Goal: Task Accomplishment & Management: Manage account settings

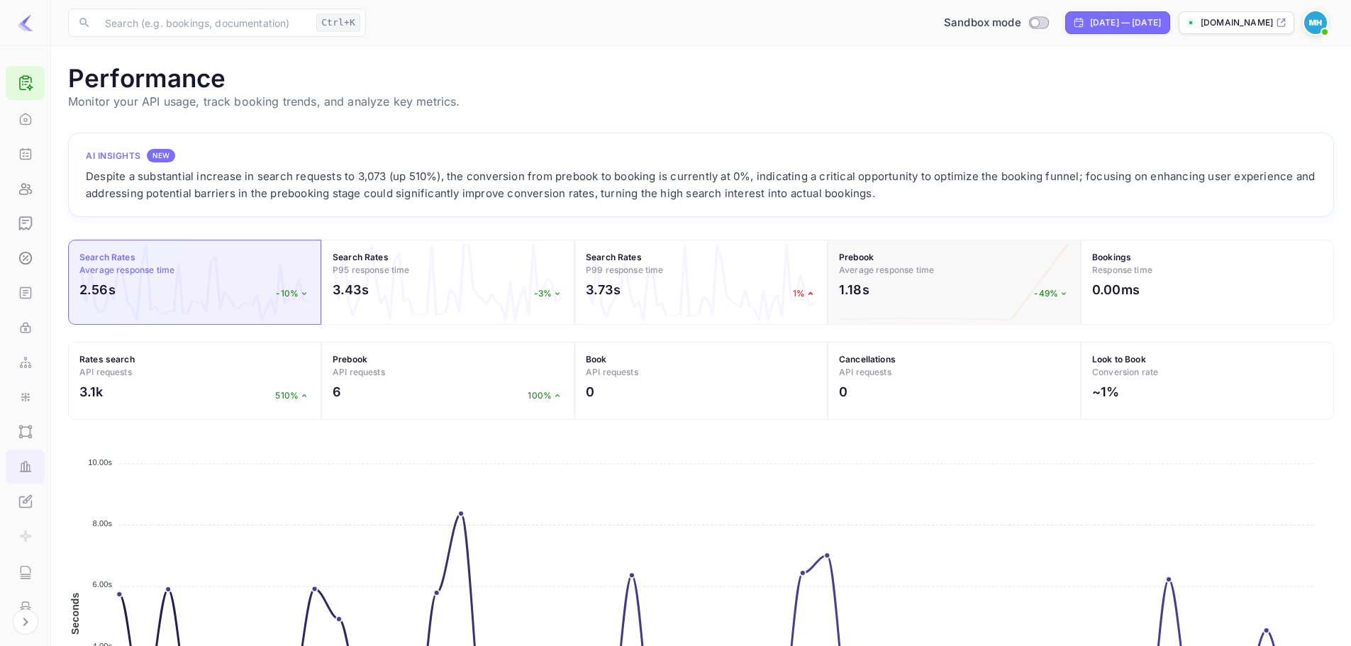
click at [932, 294] on div "1.18s -49%" at bounding box center [954, 293] width 230 height 26
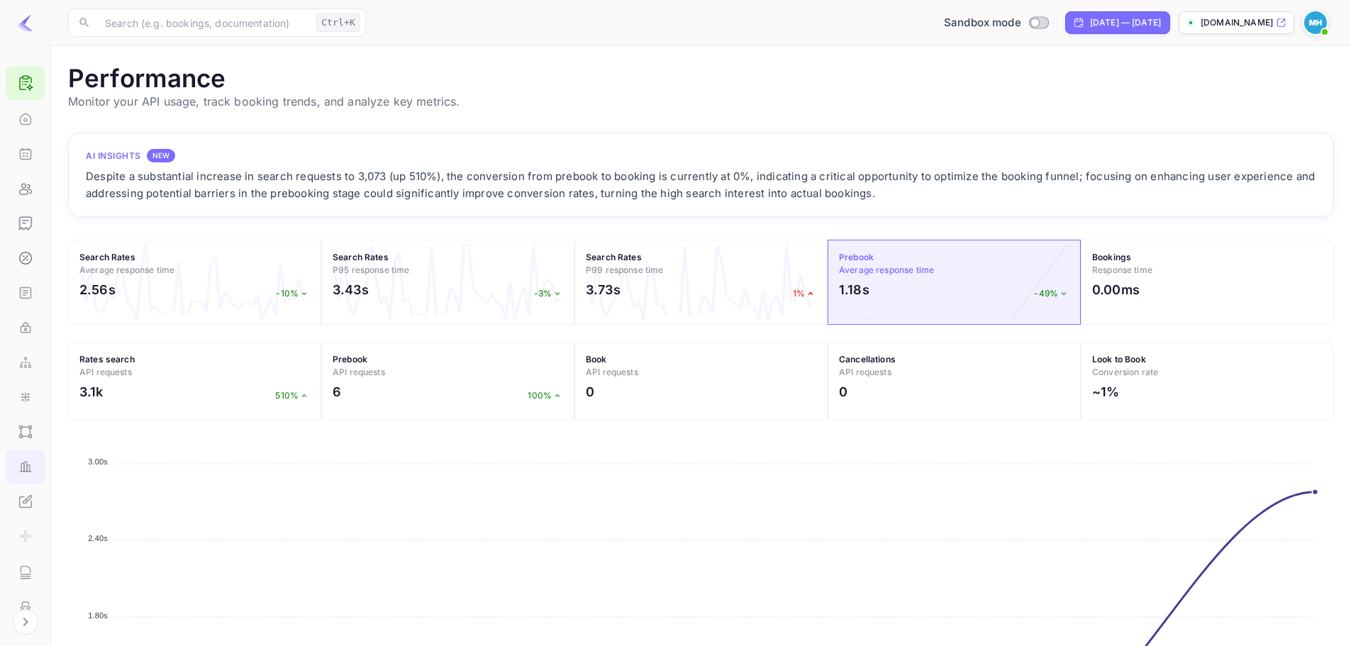
scroll to position [179, 0]
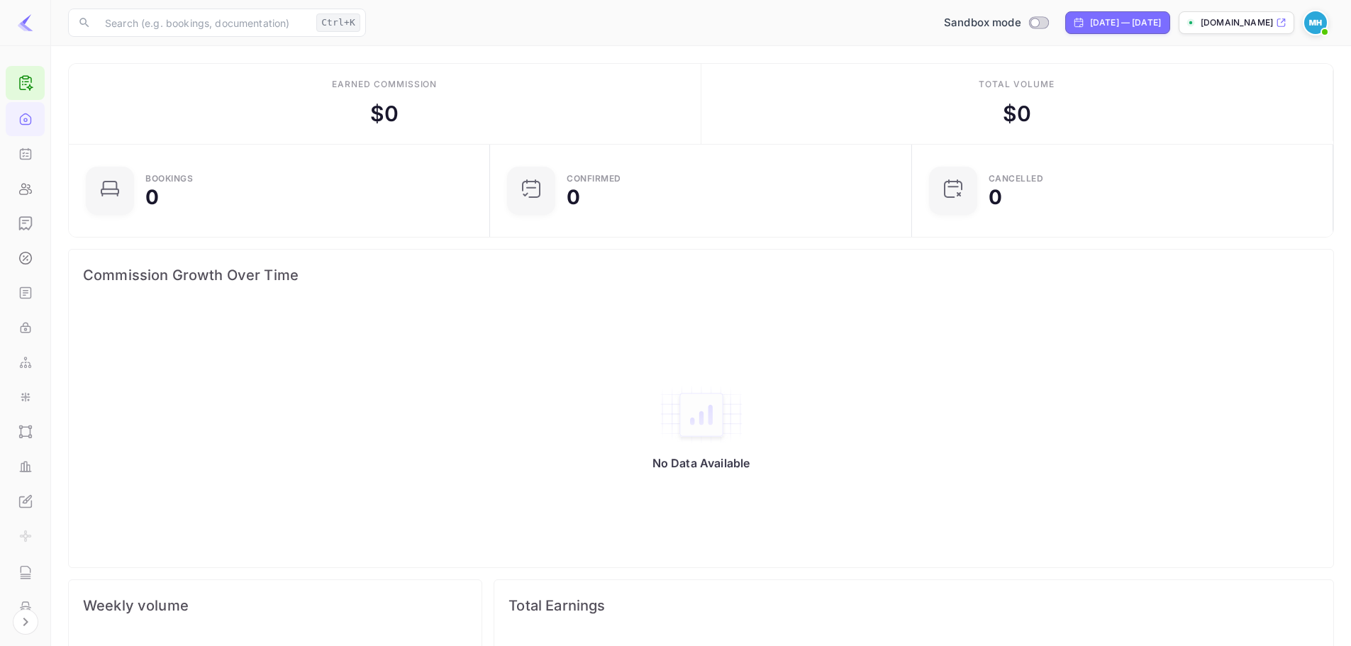
click at [26, 16] on img at bounding box center [25, 22] width 17 height 17
click at [1313, 30] on img at bounding box center [1315, 22] width 23 height 23
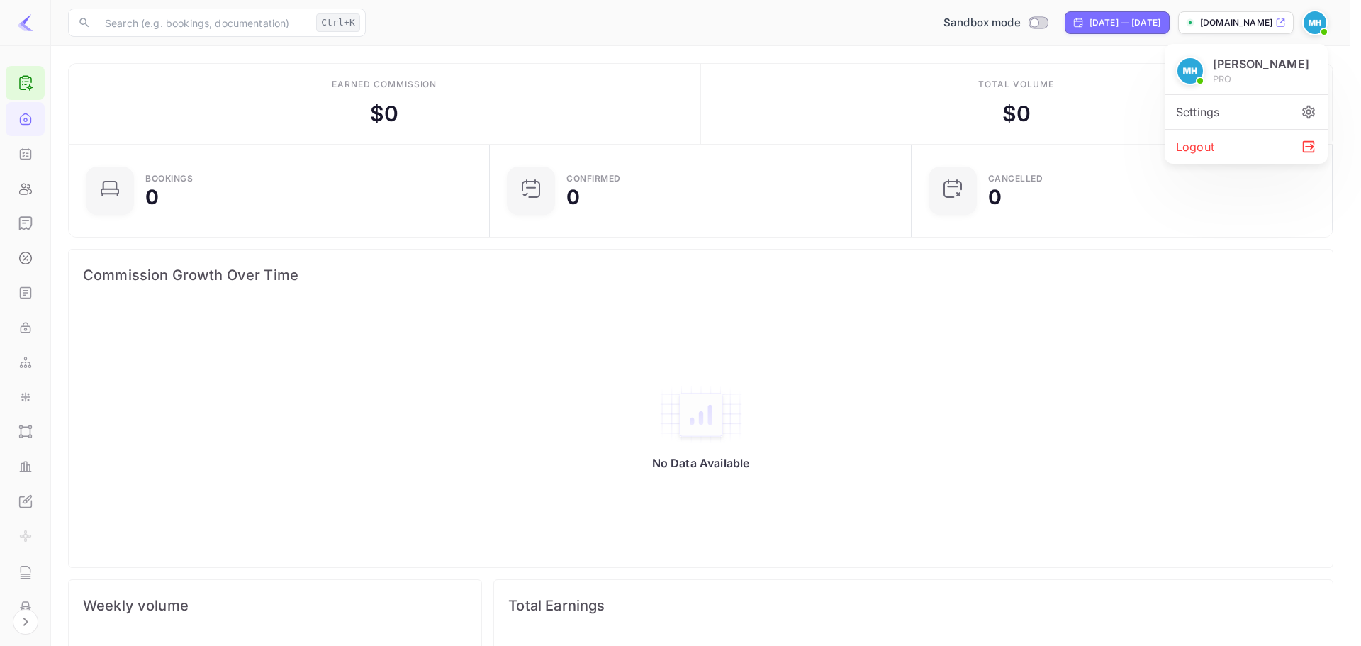
click at [1086, 17] on div at bounding box center [680, 323] width 1361 height 646
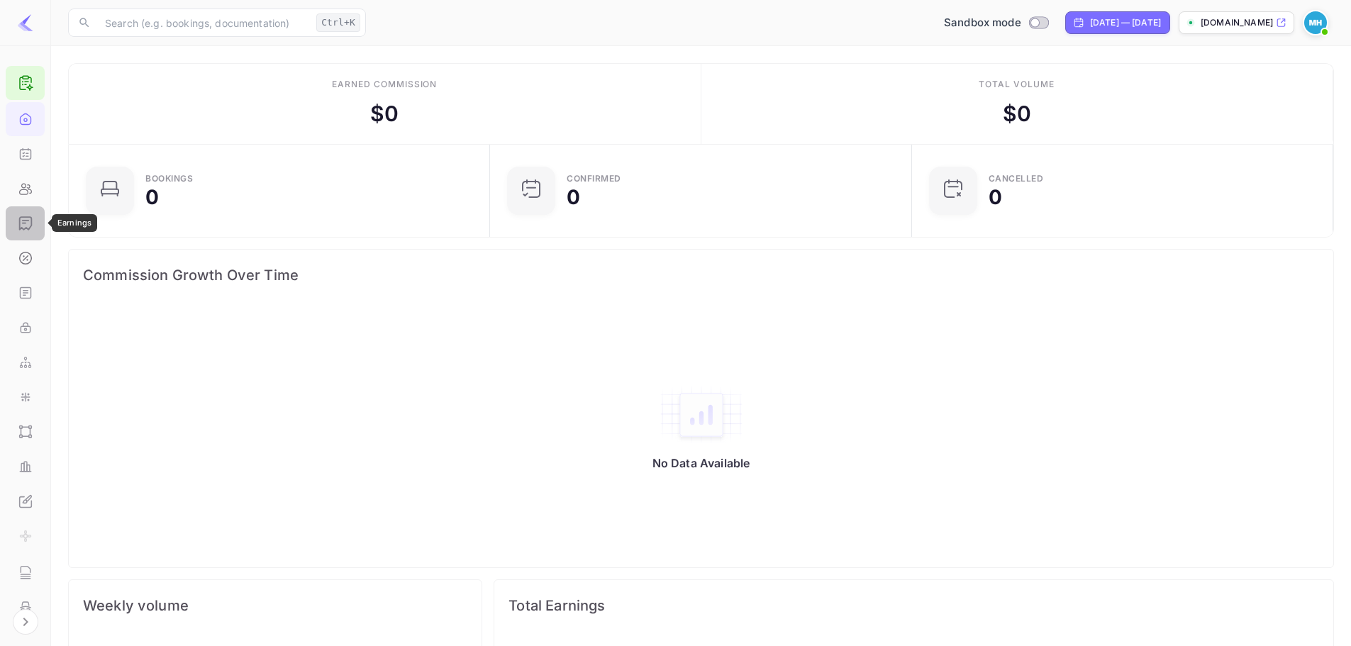
click at [21, 235] on div "Earnings" at bounding box center [25, 223] width 39 height 34
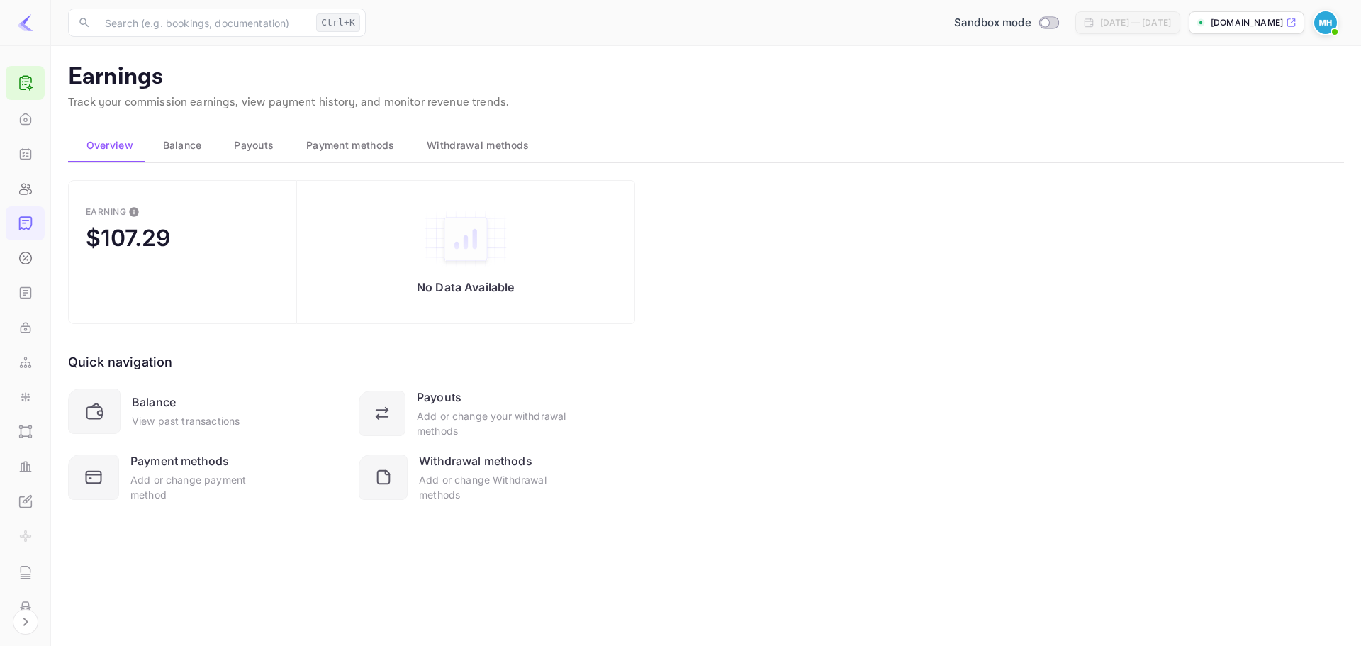
click at [435, 480] on div "Add or change Withdrawal methods" at bounding box center [493, 487] width 148 height 30
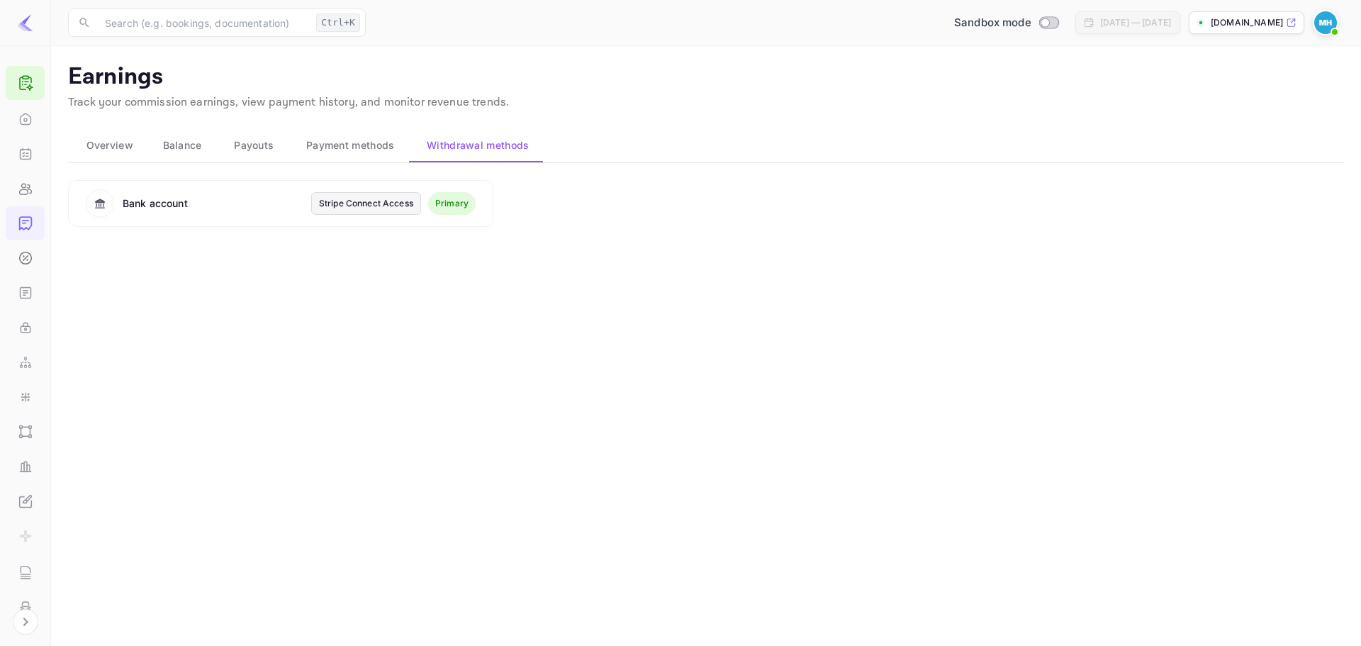
click at [400, 200] on div "Stripe Connect Access" at bounding box center [366, 203] width 94 height 13
click at [457, 202] on div "Primary" at bounding box center [451, 203] width 33 height 13
click at [84, 203] on div "Bank account Stripe Connect Access Primary" at bounding box center [280, 203] width 425 height 47
